Goal: Find specific page/section

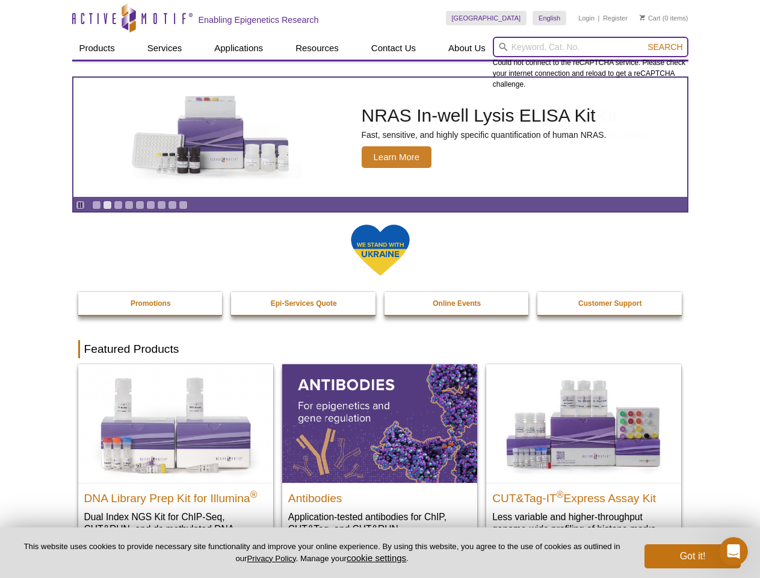
click at [591, 47] on input "search" at bounding box center [591, 47] width 196 height 20
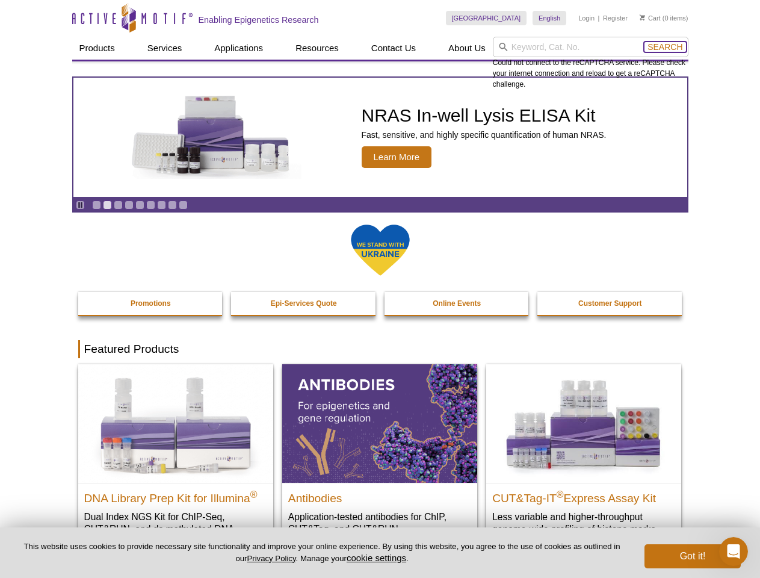
click at [665, 47] on span "Search" at bounding box center [665, 47] width 35 height 10
click at [80, 205] on icon "Pause" at bounding box center [80, 205] width 8 height 8
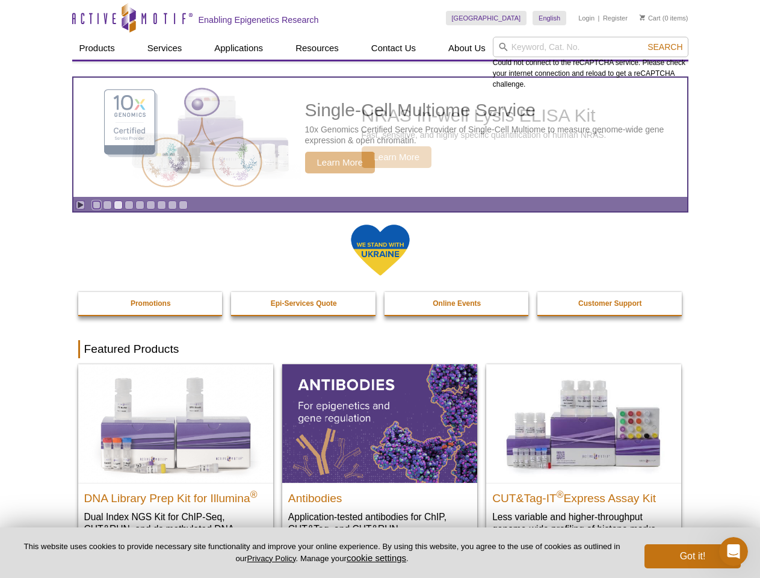
click at [96, 205] on link "Go to slide 1" at bounding box center [96, 204] width 9 height 9
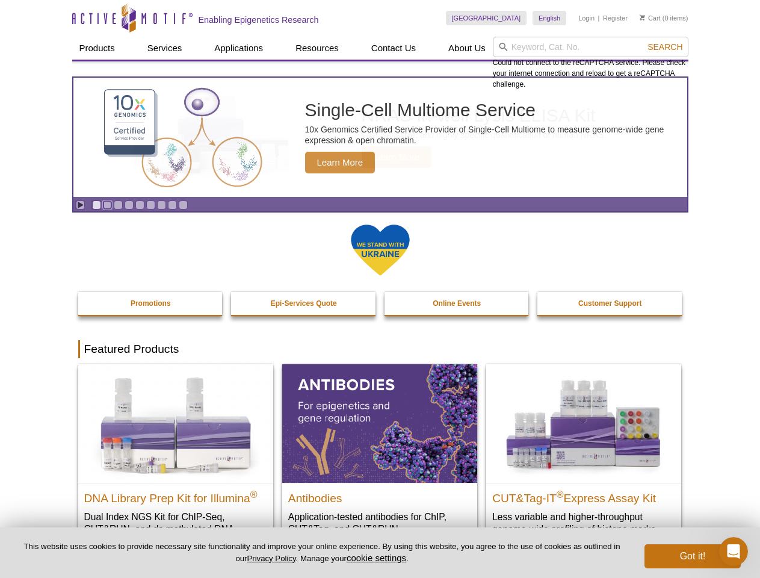
click at [107, 205] on link "Go to slide 2" at bounding box center [107, 204] width 9 height 9
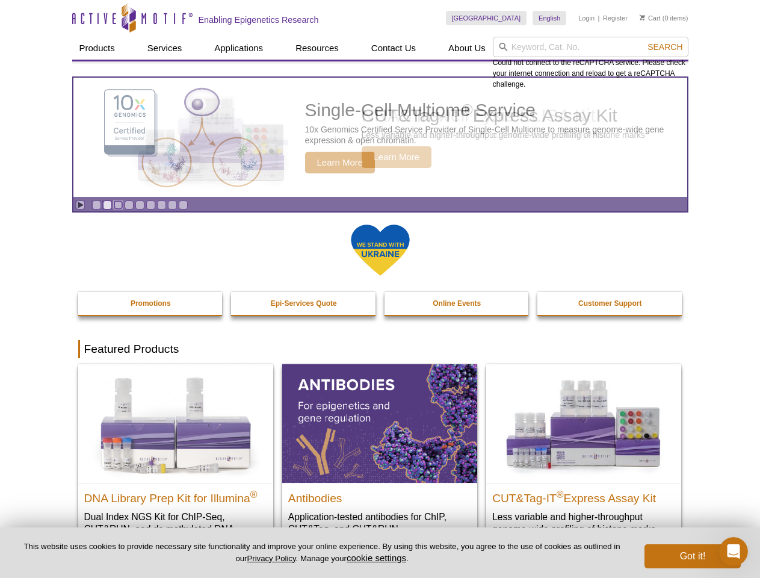
click at [118, 205] on link "Go to slide 3" at bounding box center [118, 204] width 9 height 9
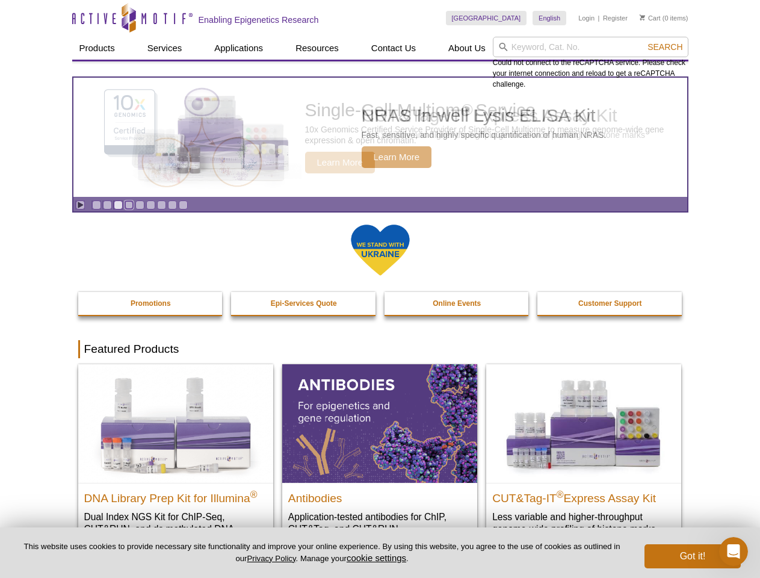
click at [129, 205] on link "Go to slide 4" at bounding box center [129, 204] width 9 height 9
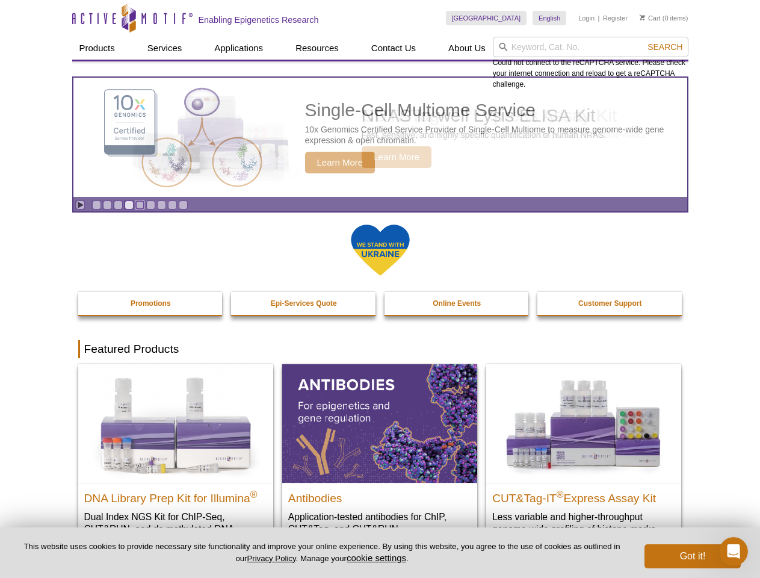
click at [140, 205] on link "Go to slide 5" at bounding box center [139, 204] width 9 height 9
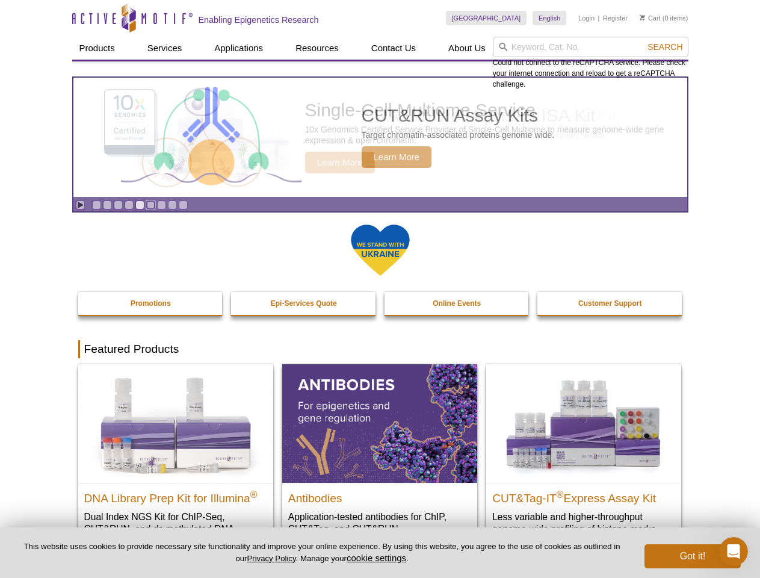
click at [150, 205] on link "Go to slide 6" at bounding box center [150, 204] width 9 height 9
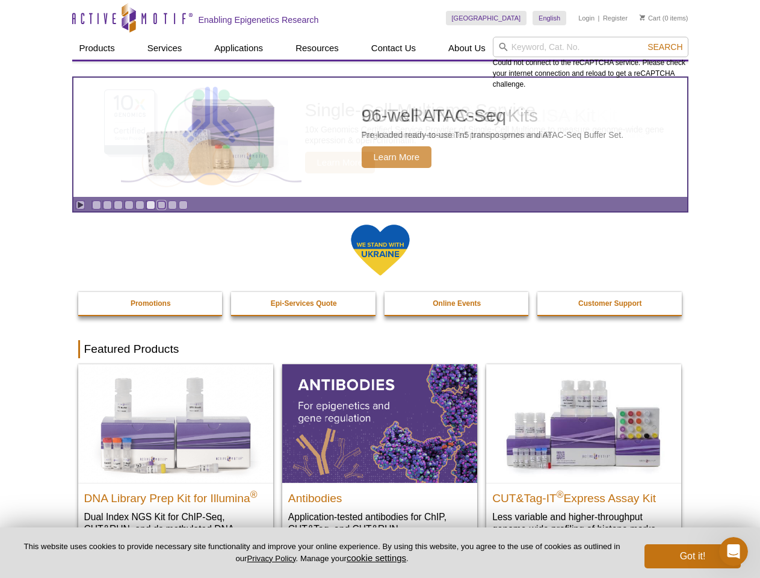
click at [161, 205] on link "Go to slide 7" at bounding box center [161, 204] width 9 height 9
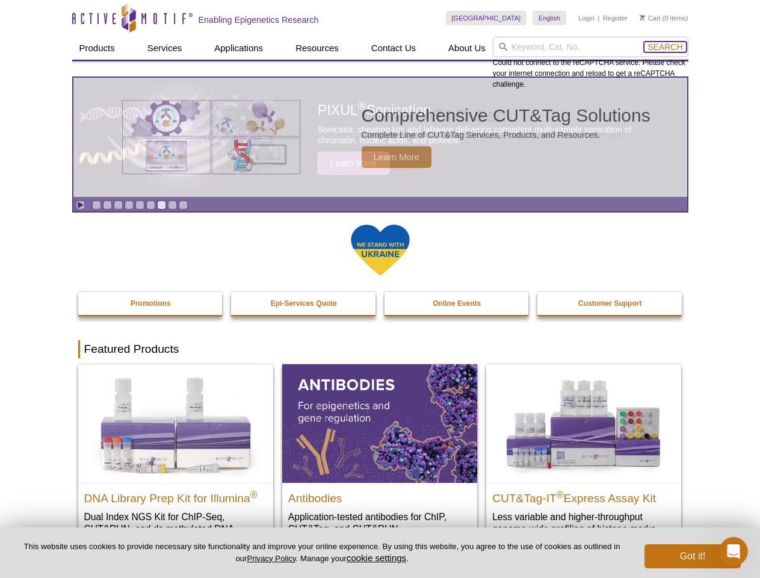
click at [665, 47] on span "Search" at bounding box center [665, 47] width 35 height 10
